Goal: Entertainment & Leisure: Consume media (video, audio)

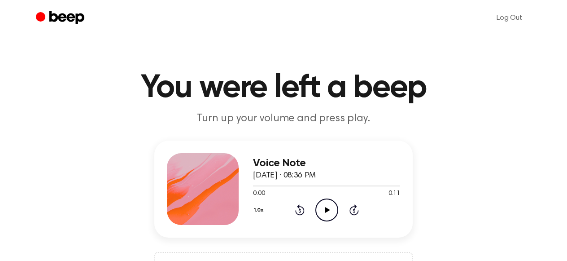
click at [325, 203] on icon "Play Audio" at bounding box center [326, 209] width 23 height 23
click at [320, 205] on icon "Play Audio" at bounding box center [326, 209] width 23 height 23
click at [332, 212] on icon "Play Audio" at bounding box center [326, 209] width 23 height 23
click at [332, 210] on icon "Play Audio" at bounding box center [326, 209] width 23 height 23
click at [318, 204] on icon "Play Audio" at bounding box center [326, 209] width 23 height 23
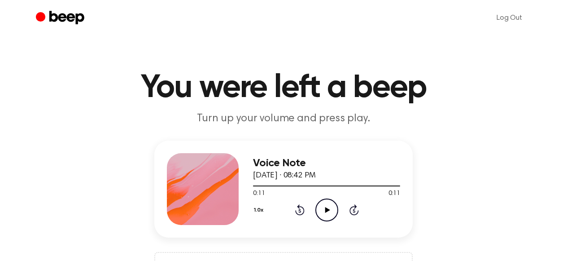
click at [319, 213] on icon "Play Audio" at bounding box center [326, 209] width 23 height 23
click at [326, 208] on icon at bounding box center [327, 210] width 5 height 6
click at [331, 211] on icon "Play Audio" at bounding box center [326, 209] width 23 height 23
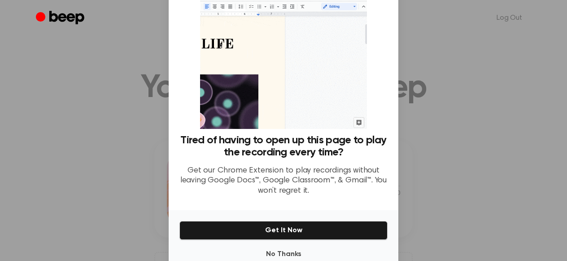
scroll to position [63, 0]
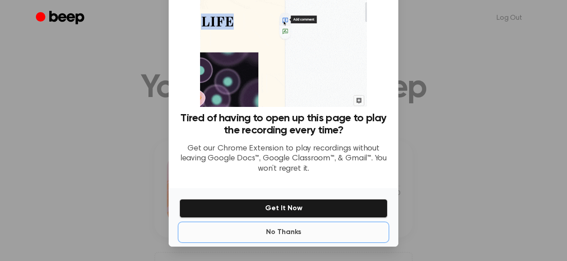
click at [319, 227] on button "No Thanks" at bounding box center [283, 232] width 208 height 18
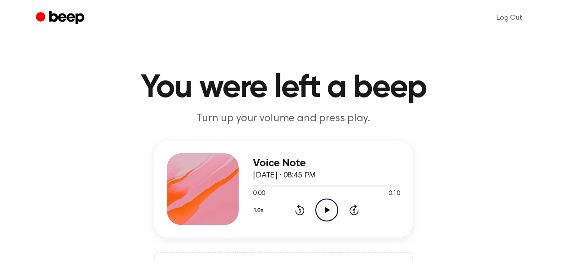
click at [323, 214] on icon "Play Audio" at bounding box center [326, 209] width 23 height 23
click at [321, 218] on circle at bounding box center [327, 210] width 22 height 22
click at [269, 0] on div "Log Out" at bounding box center [283, 18] width 495 height 36
click at [332, 212] on icon "Play Audio" at bounding box center [326, 209] width 23 height 23
click at [325, 206] on icon "Play Audio" at bounding box center [326, 209] width 23 height 23
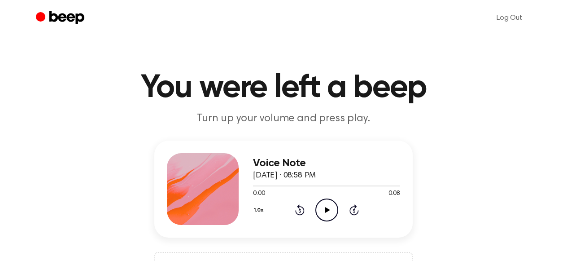
click at [323, 209] on icon "Play Audio" at bounding box center [326, 209] width 23 height 23
click at [324, 210] on icon "Play Audio" at bounding box center [326, 209] width 23 height 23
click at [328, 211] on icon "Play Audio" at bounding box center [326, 209] width 23 height 23
click at [327, 211] on icon "Play Audio" at bounding box center [326, 209] width 23 height 23
click at [316, 207] on icon "Play Audio" at bounding box center [326, 209] width 23 height 23
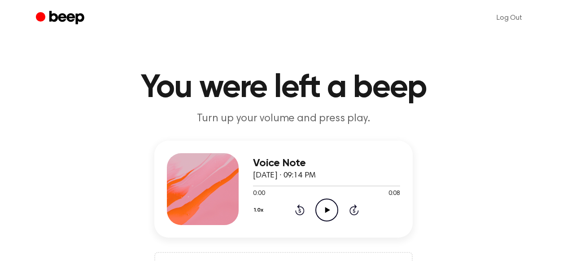
click at [323, 207] on icon "Play Audio" at bounding box center [326, 209] width 23 height 23
click at [331, 206] on icon "Play Audio" at bounding box center [326, 209] width 23 height 23
